Goal: Find specific page/section: Find specific page/section

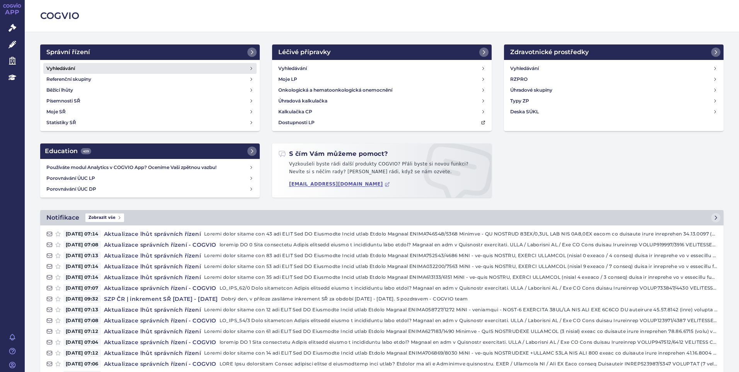
click at [68, 68] on h4 "Vyhledávání" at bounding box center [60, 69] width 29 height 8
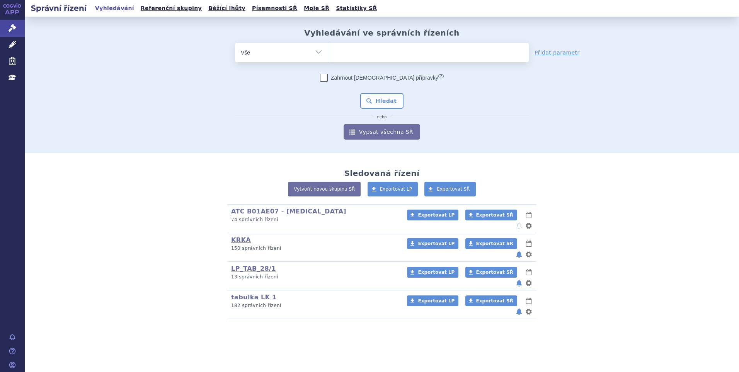
click at [377, 52] on ul at bounding box center [428, 51] width 200 height 16
click at [328, 52] on select at bounding box center [328, 51] width 0 height 19
